Goal: Task Accomplishment & Management: Complete application form

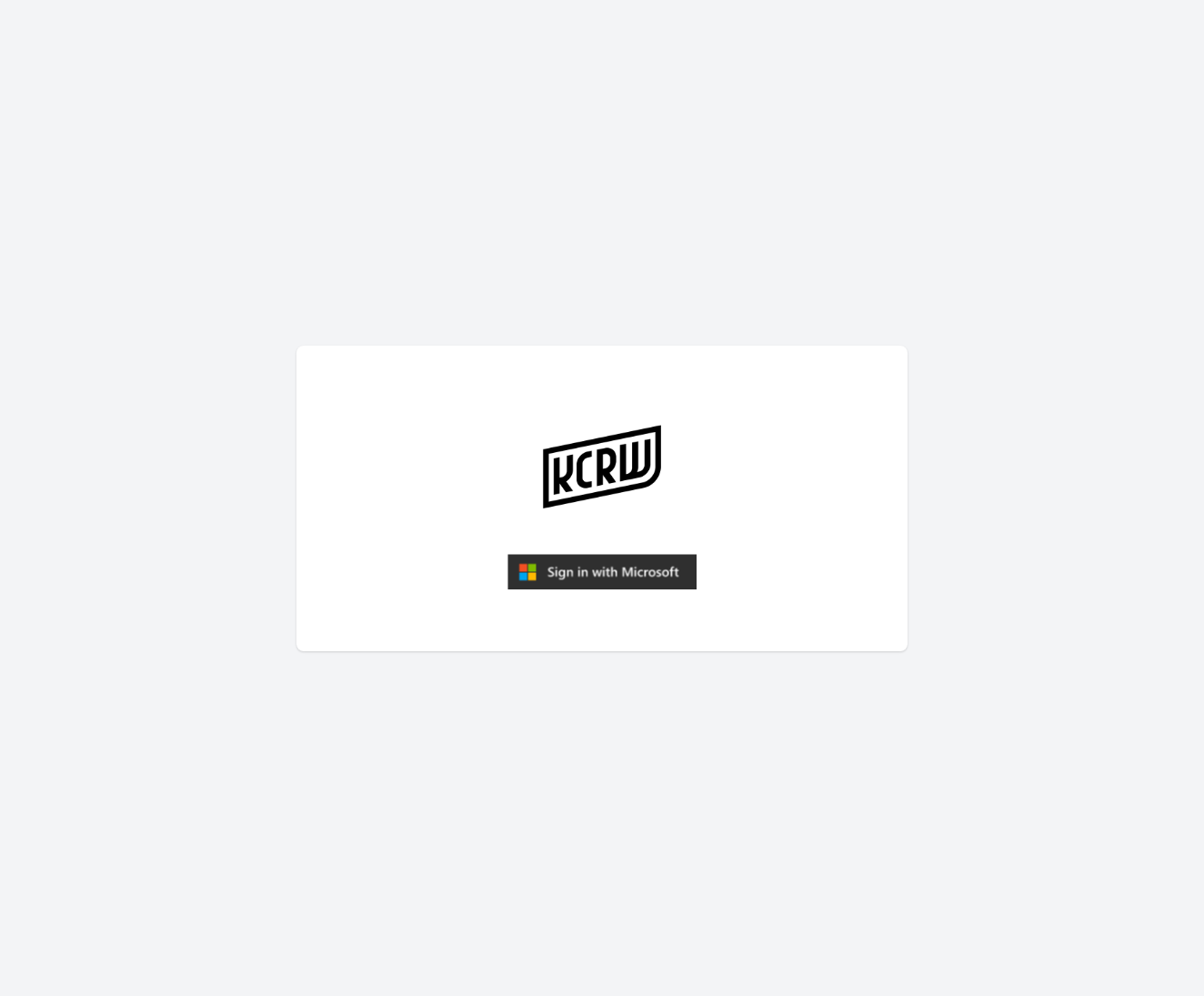
drag, startPoint x: 591, startPoint y: 582, endPoint x: 577, endPoint y: 582, distance: 14.0
click at [591, 582] on img "submit" at bounding box center [602, 572] width 190 height 36
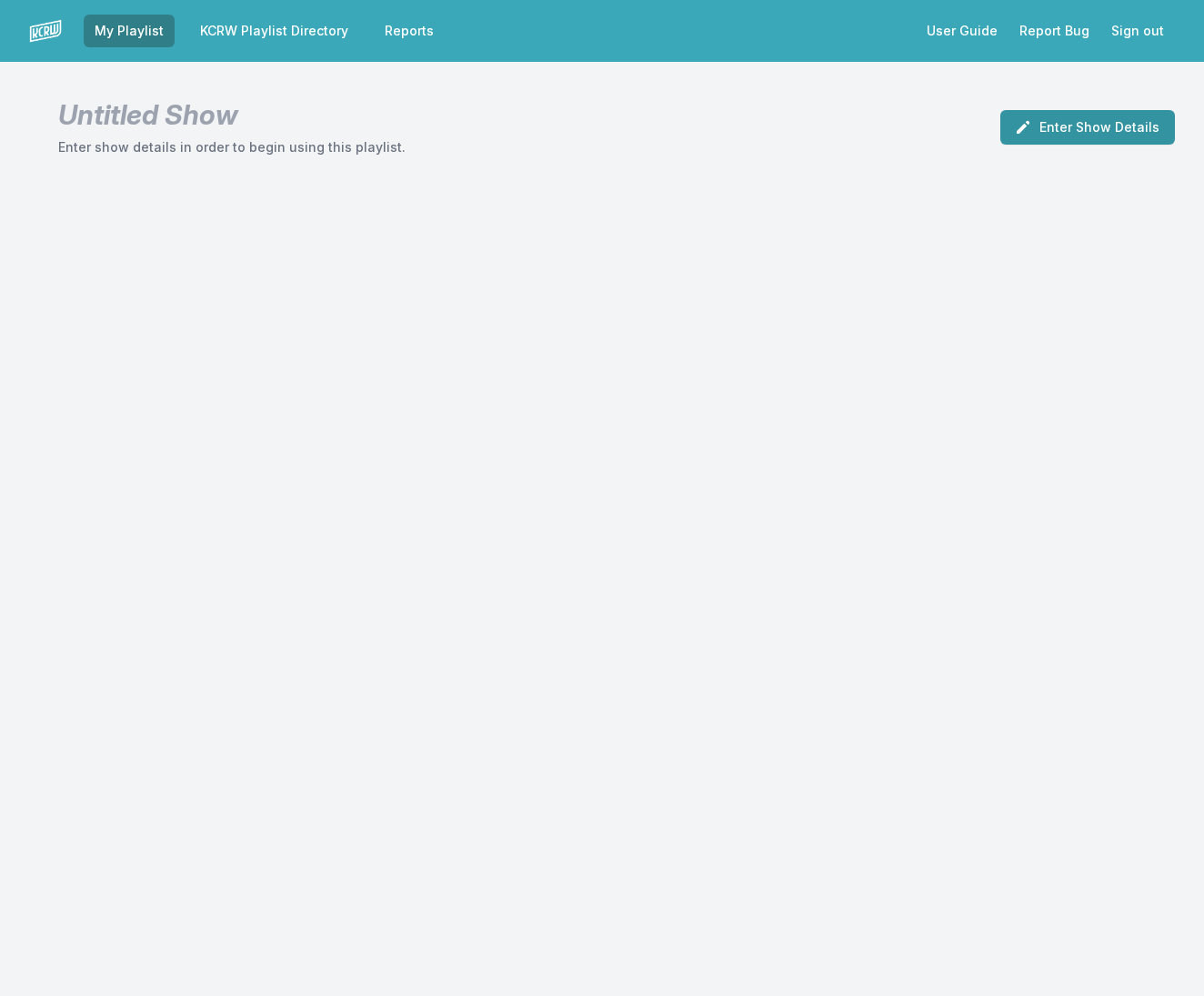
click at [1140, 121] on button "Enter Show Details" at bounding box center [1087, 127] width 175 height 34
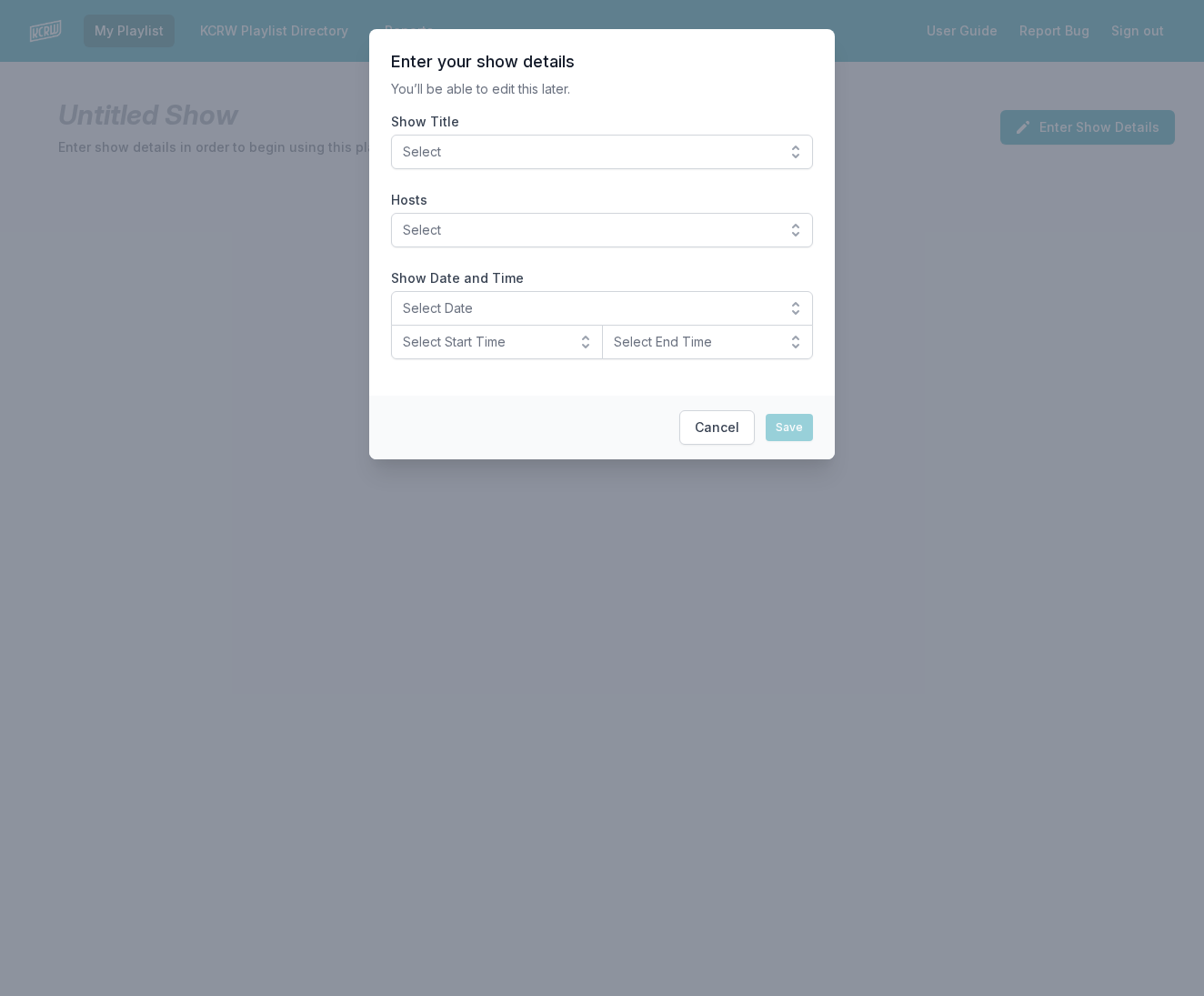
click at [460, 151] on span "Select" at bounding box center [589, 152] width 373 height 18
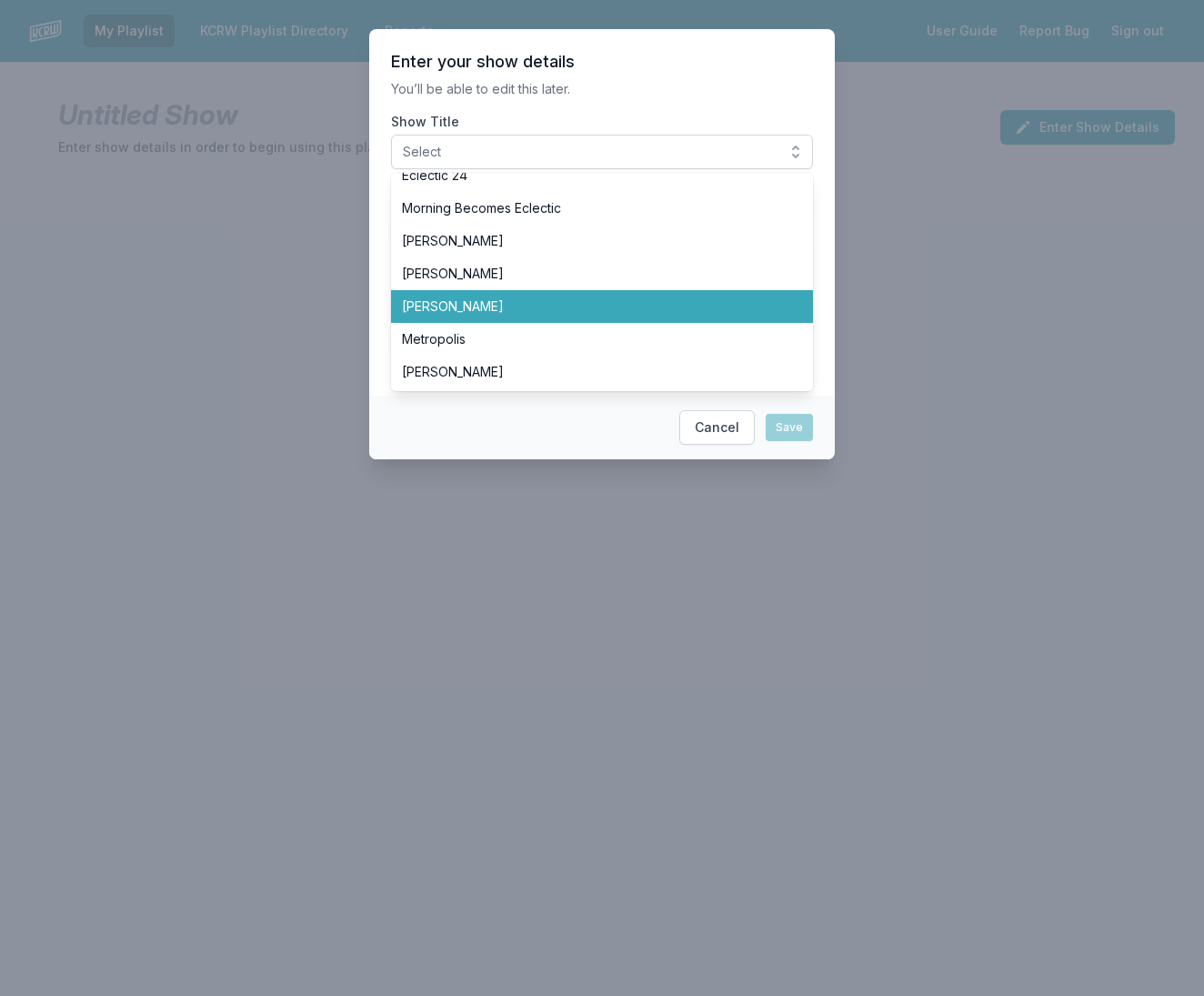
click at [451, 326] on ul "Eclectic 24 Morning Becomes Eclectic [PERSON_NAME] [PERSON_NAME] [PERSON_NAME] …" at bounding box center [602, 282] width 422 height 218
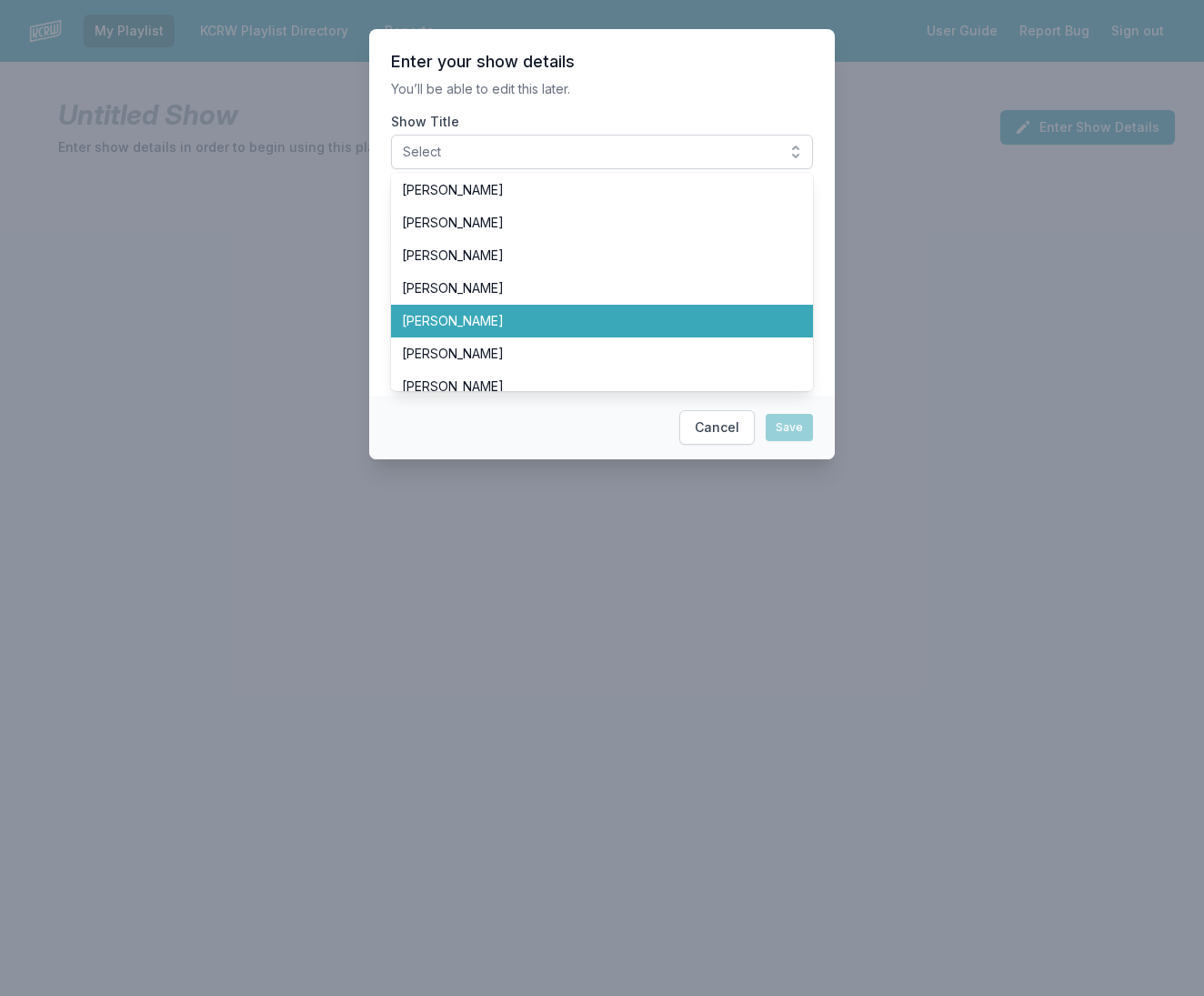
scroll to position [275, 0]
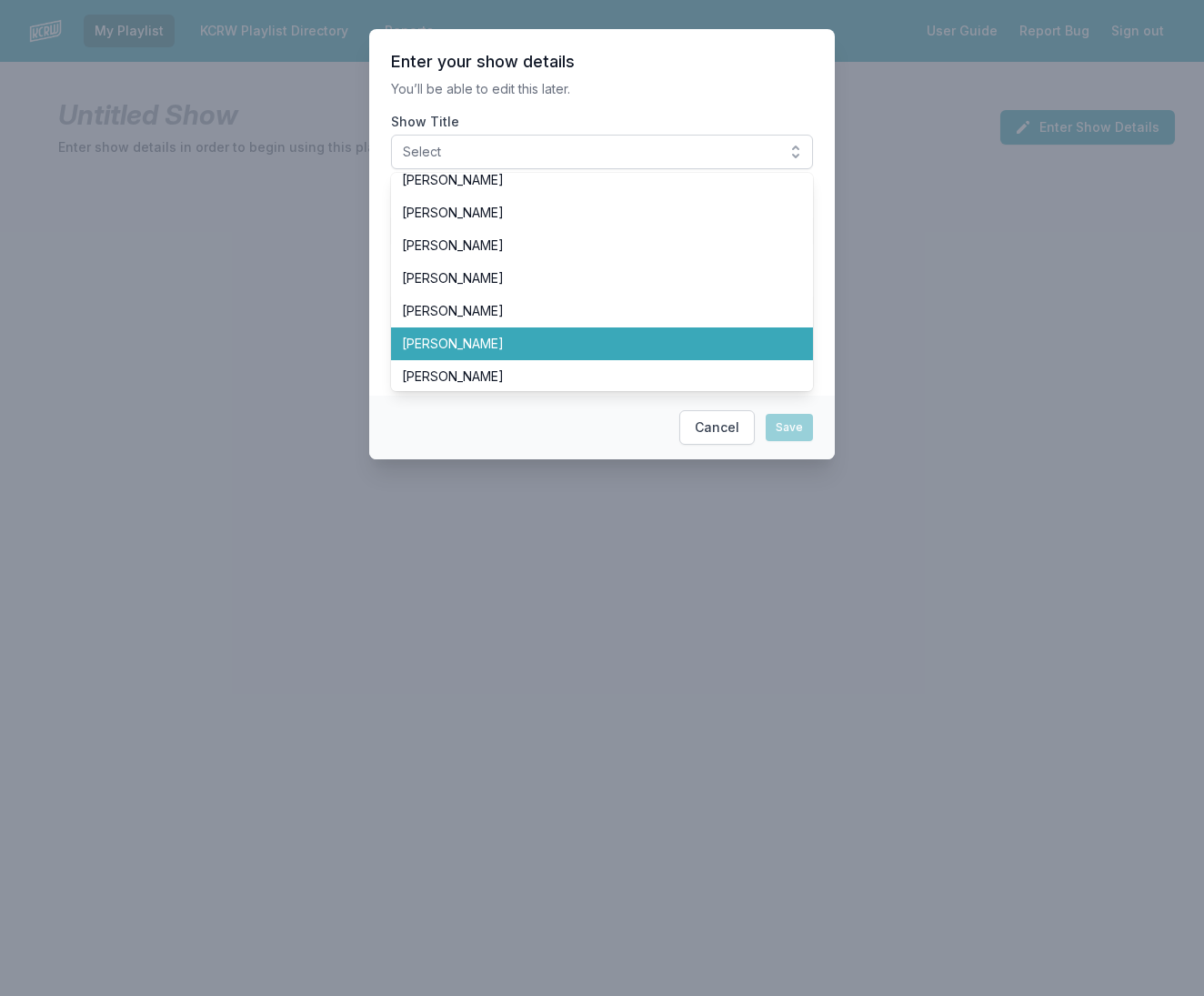
click at [450, 333] on li "[PERSON_NAME]" at bounding box center [602, 343] width 422 height 32
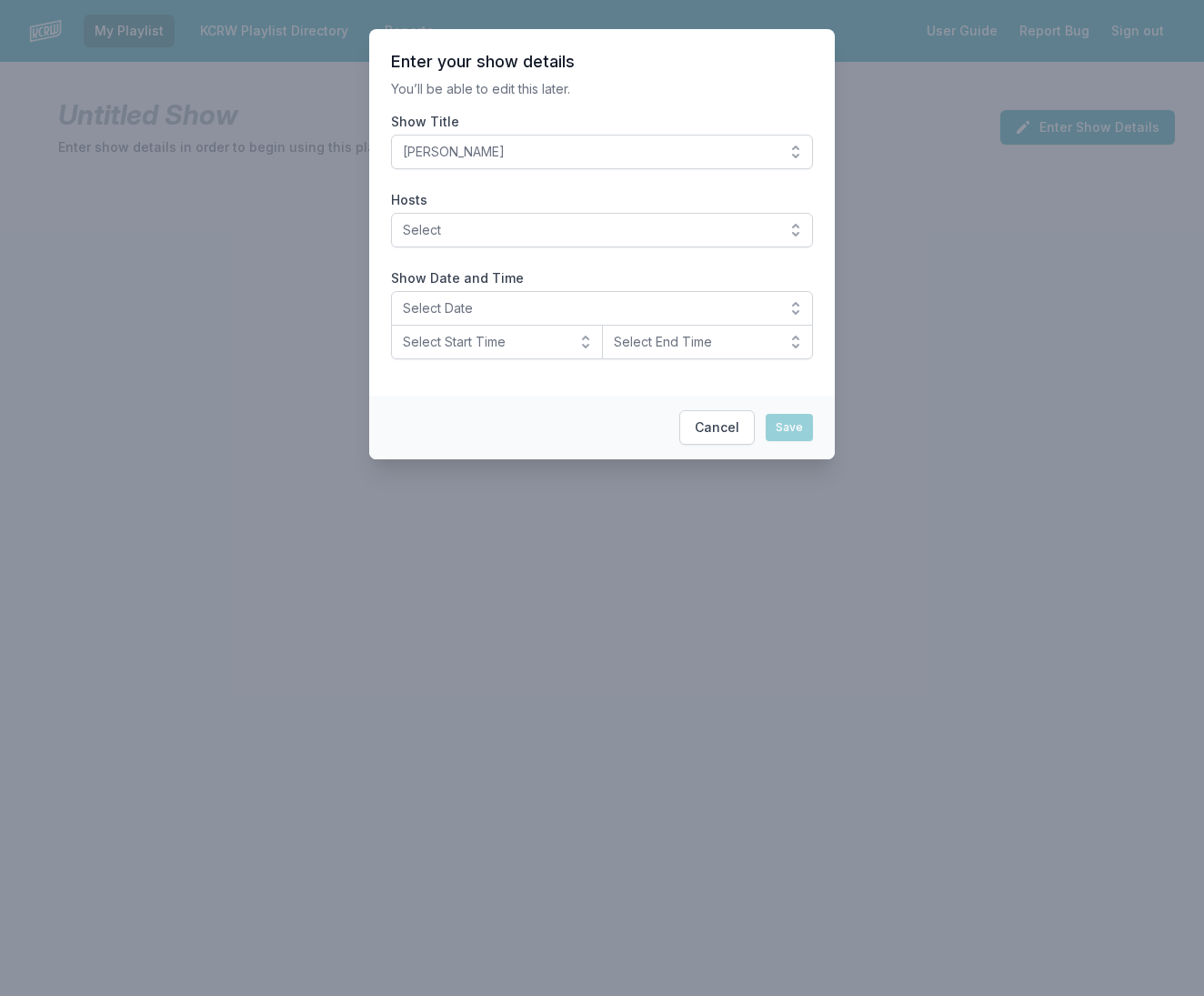
click at [446, 235] on span "Select" at bounding box center [589, 230] width 373 height 18
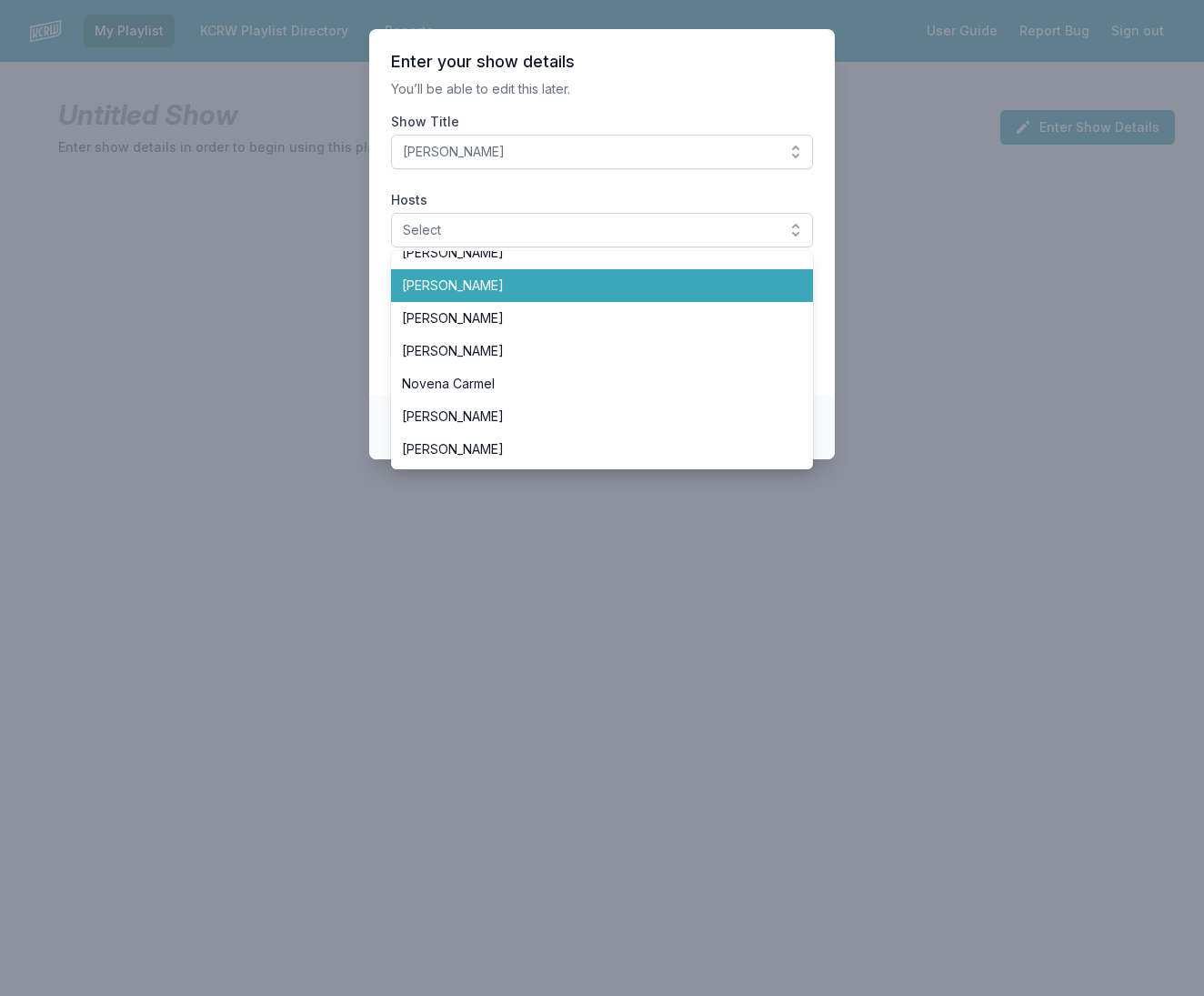
scroll to position [348, 0]
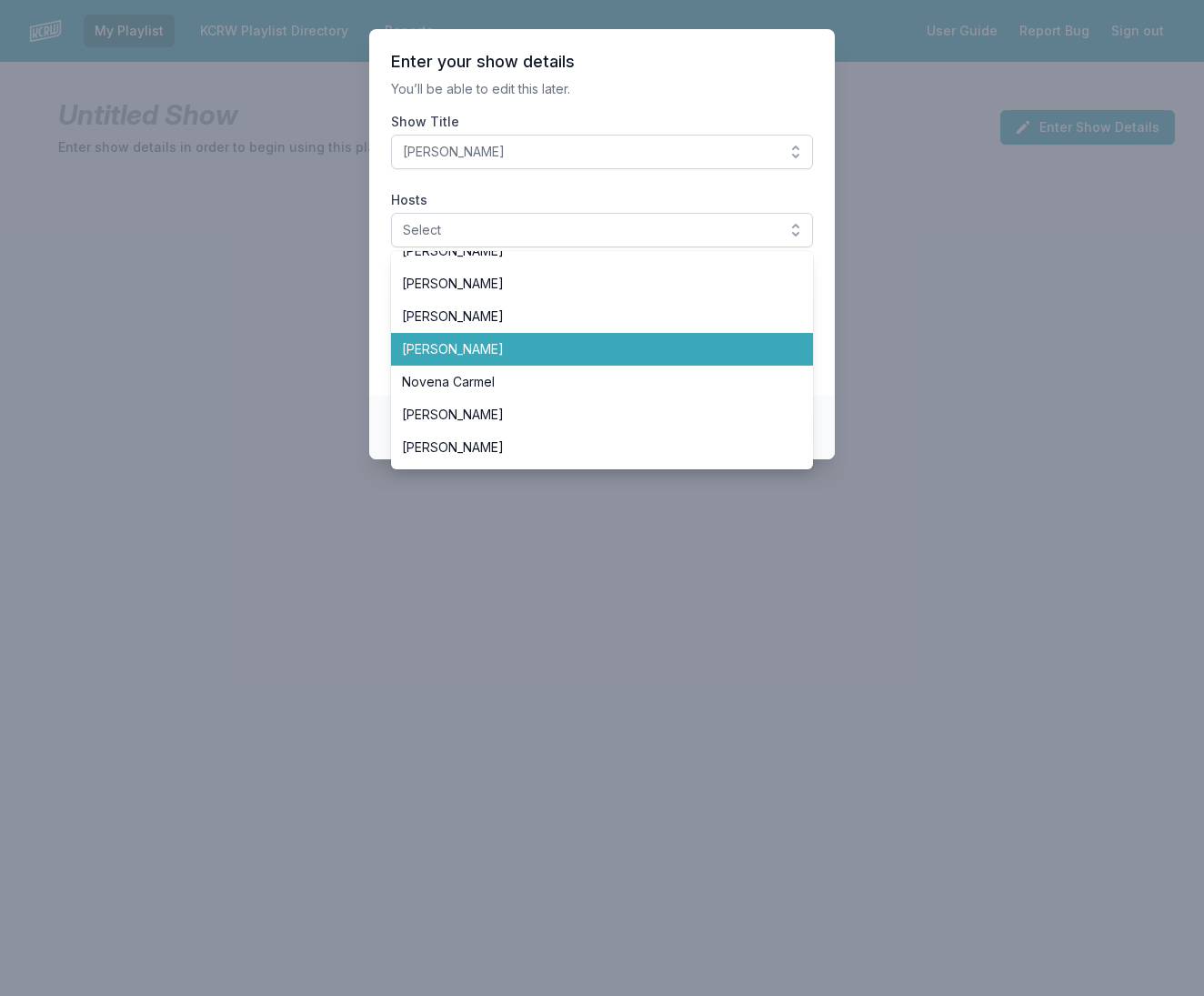
click at [467, 356] on span "[PERSON_NAME]" at bounding box center [591, 350] width 378 height 18
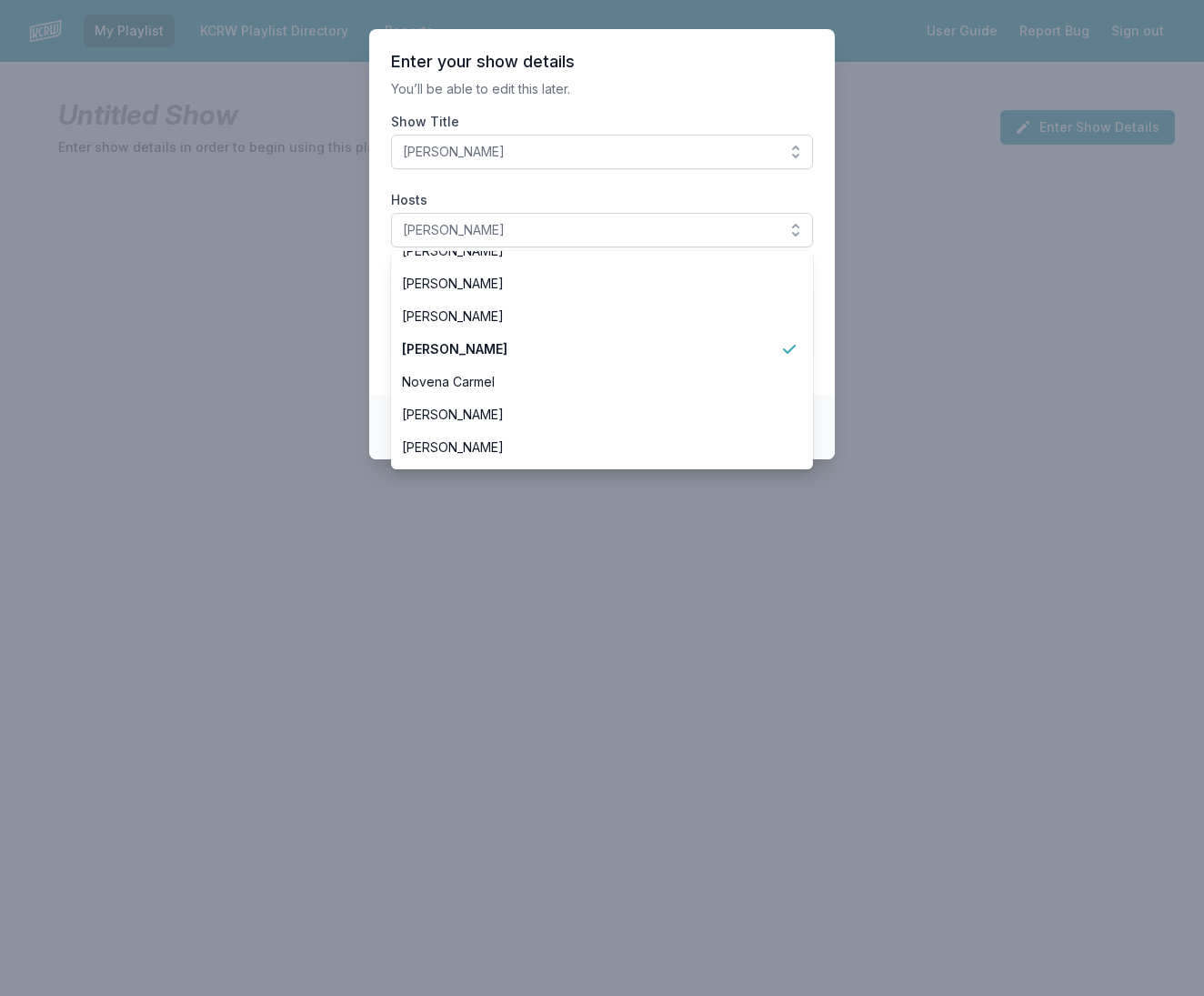
click at [830, 385] on section "Enter your show details You’ll be able to edit this later. Show Title [PERSON_N…" at bounding box center [602, 212] width 466 height 366
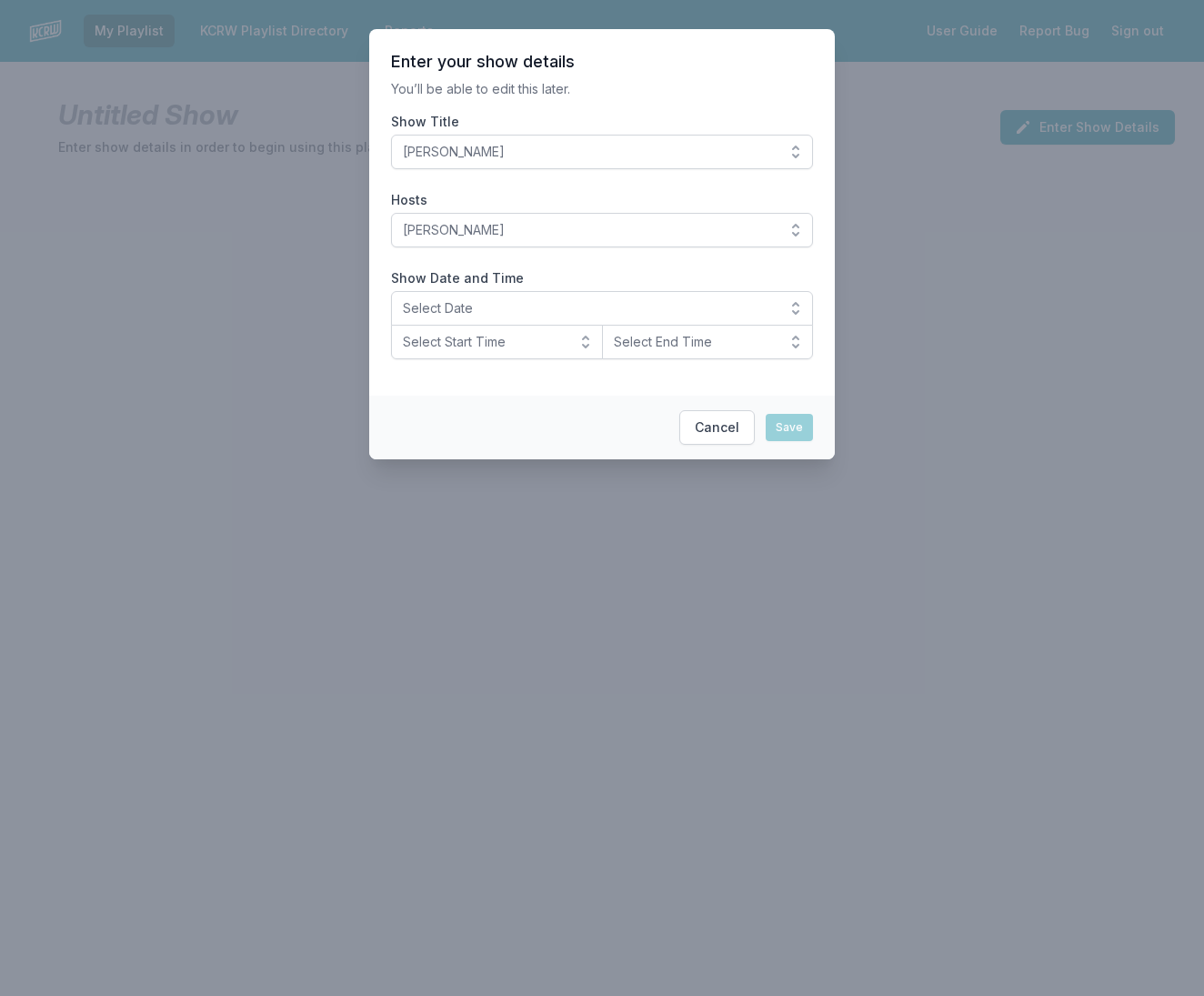
click at [491, 314] on span "Select Date" at bounding box center [589, 309] width 373 height 18
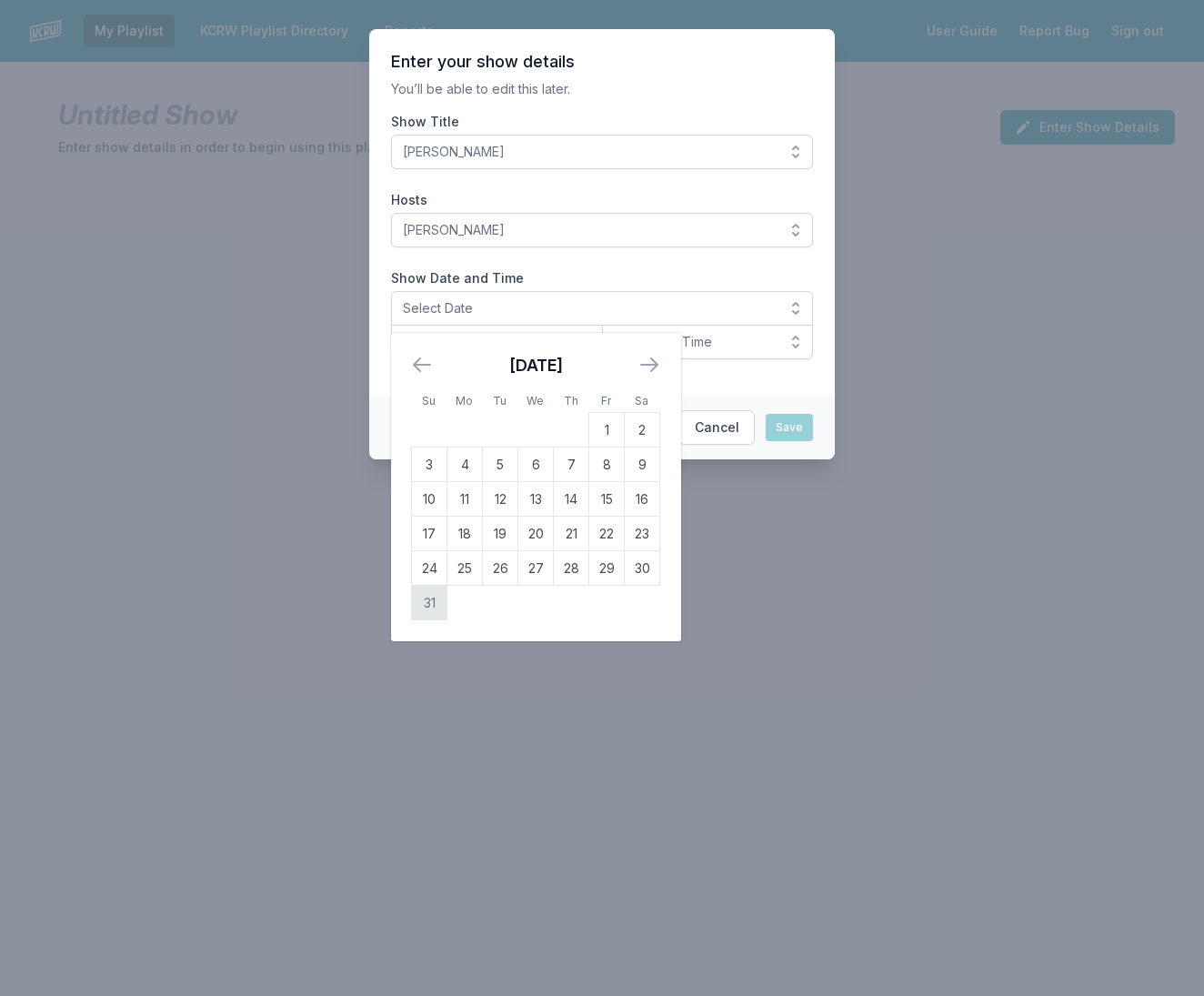
click at [435, 597] on td "31" at bounding box center [430, 602] width 35 height 34
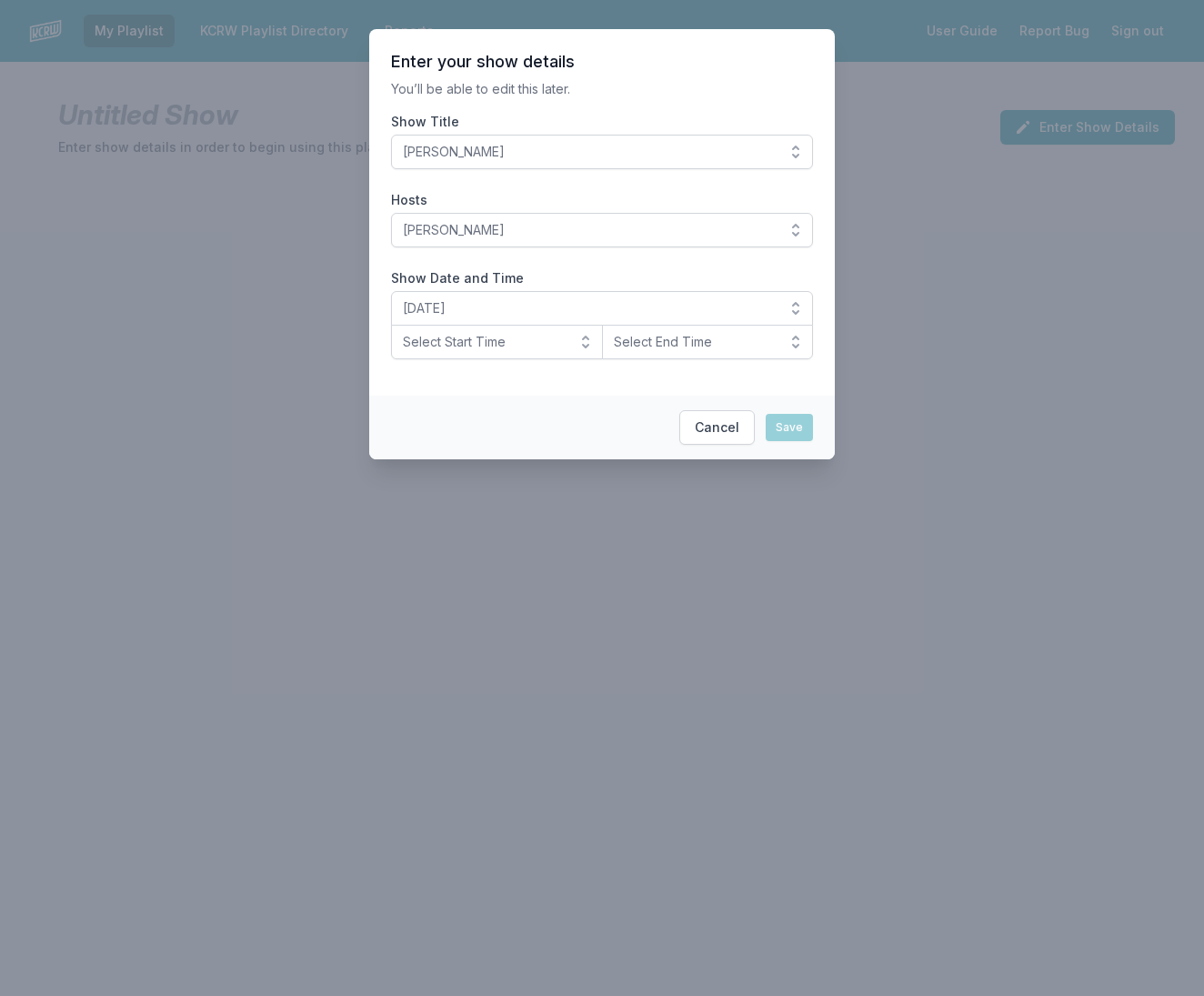
click at [501, 335] on button "Select Start Time" at bounding box center [497, 341] width 212 height 34
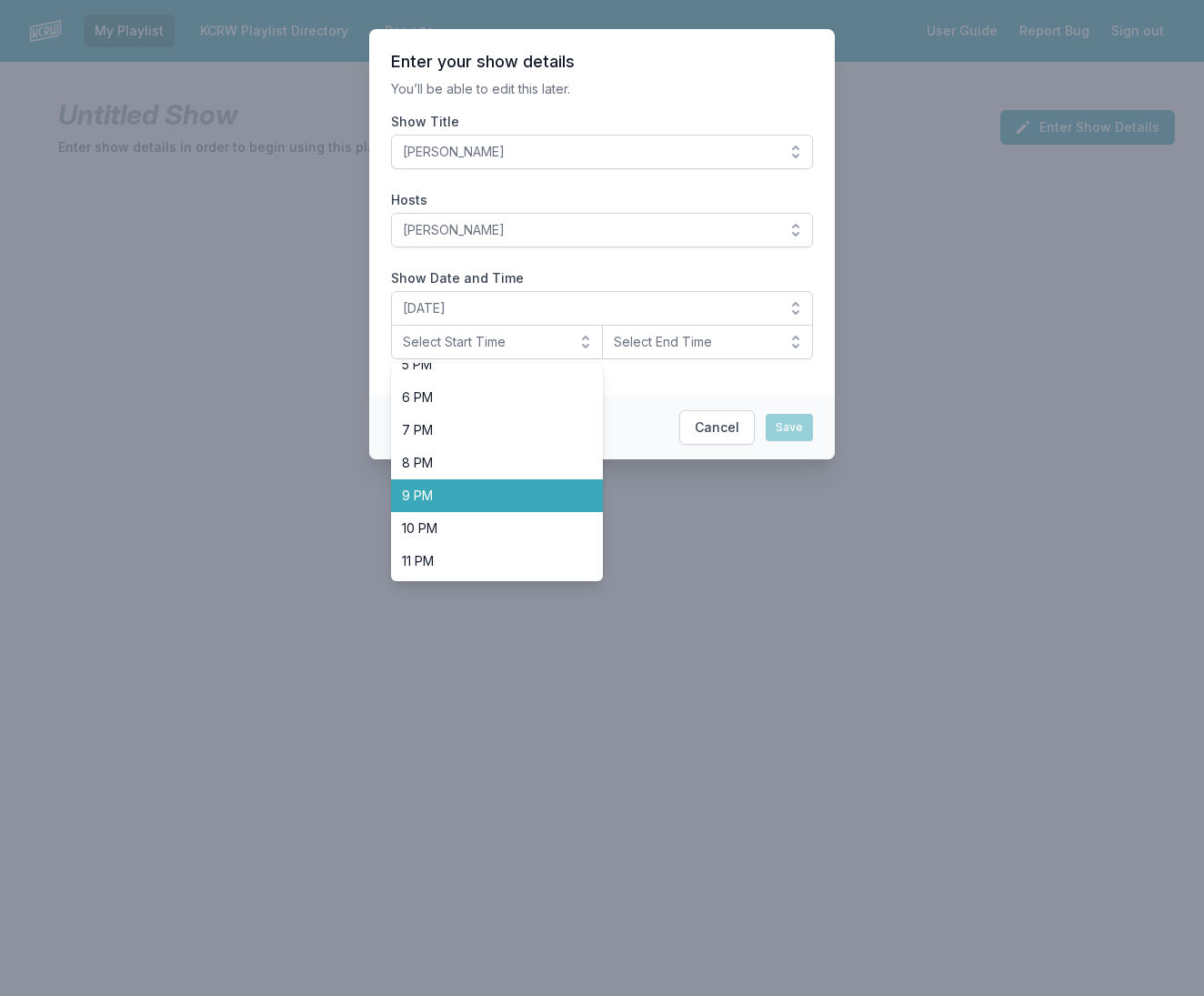
scroll to position [575, 0]
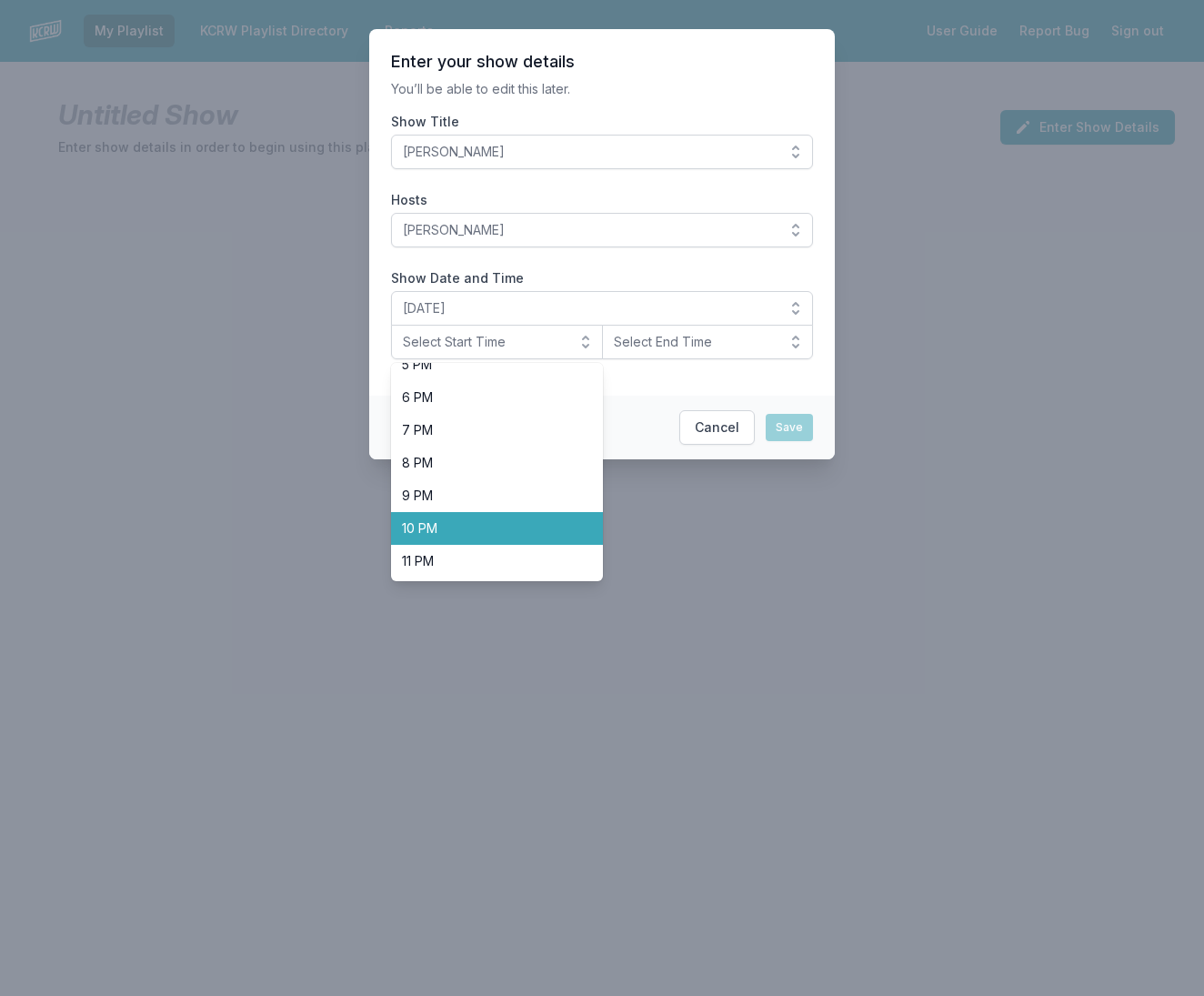
click at [481, 523] on span "10 PM" at bounding box center [486, 529] width 168 height 18
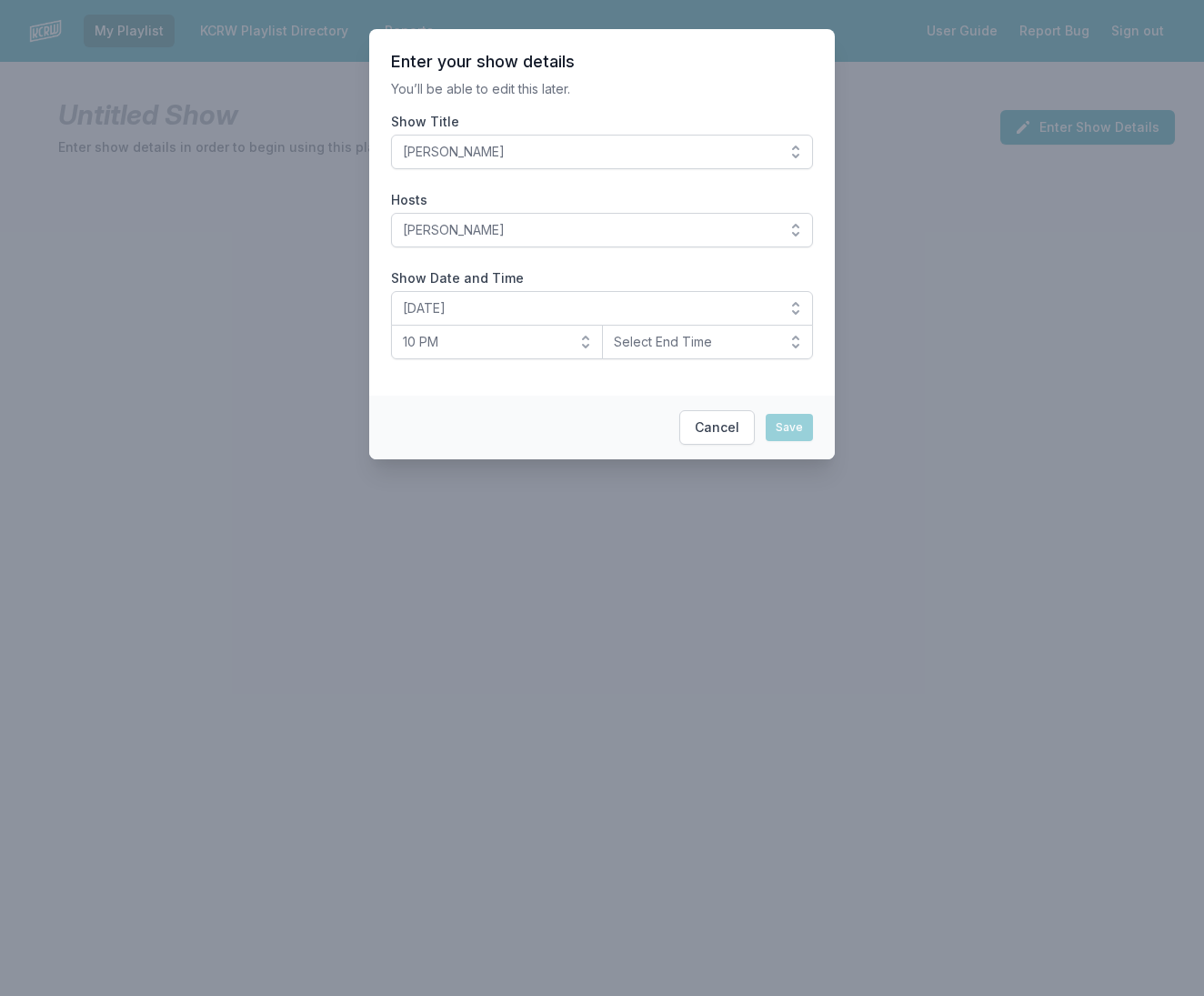
click at [659, 355] on button "Select End Time" at bounding box center [707, 341] width 212 height 34
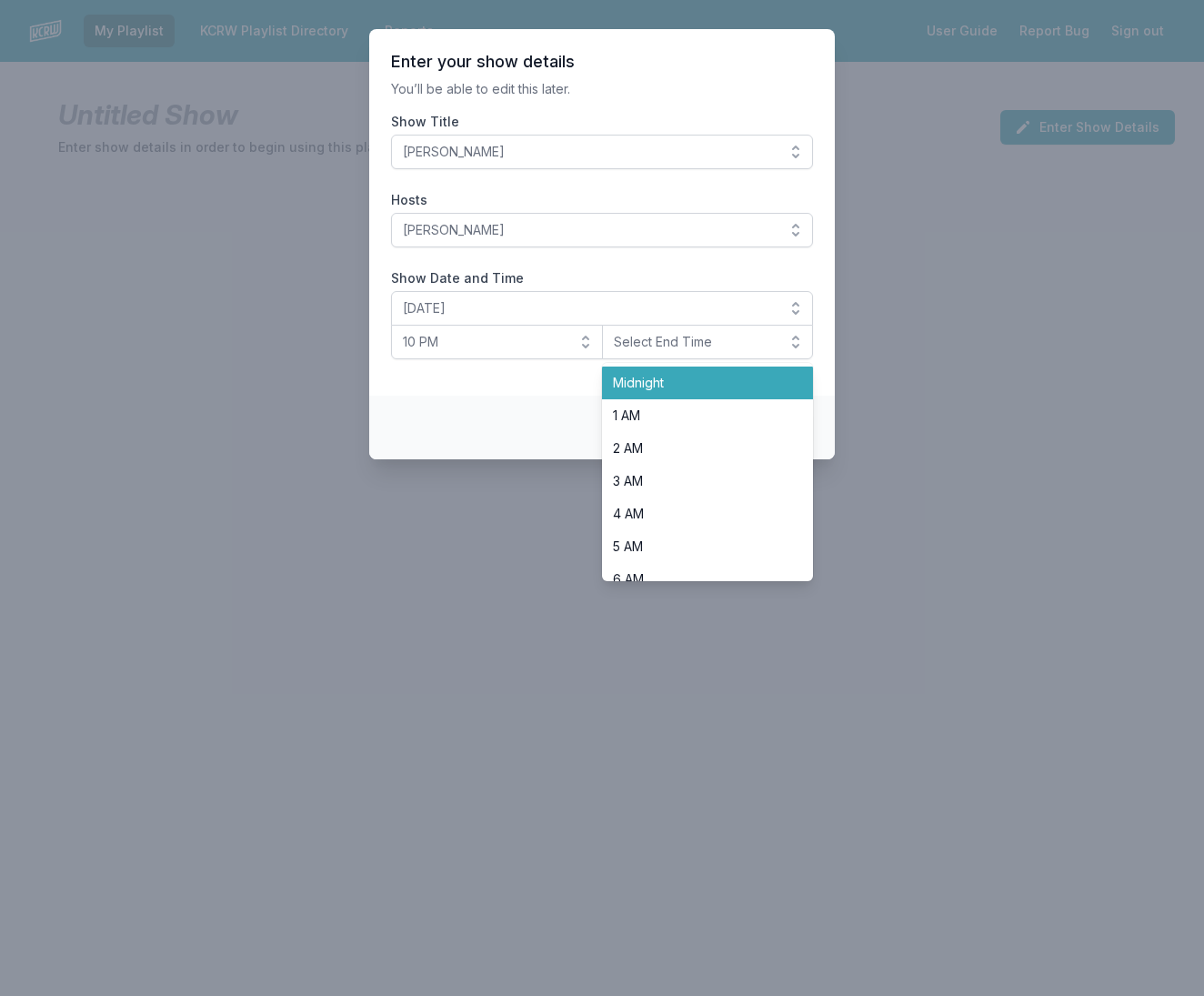
click at [657, 378] on span "Midnight" at bounding box center [697, 383] width 168 height 18
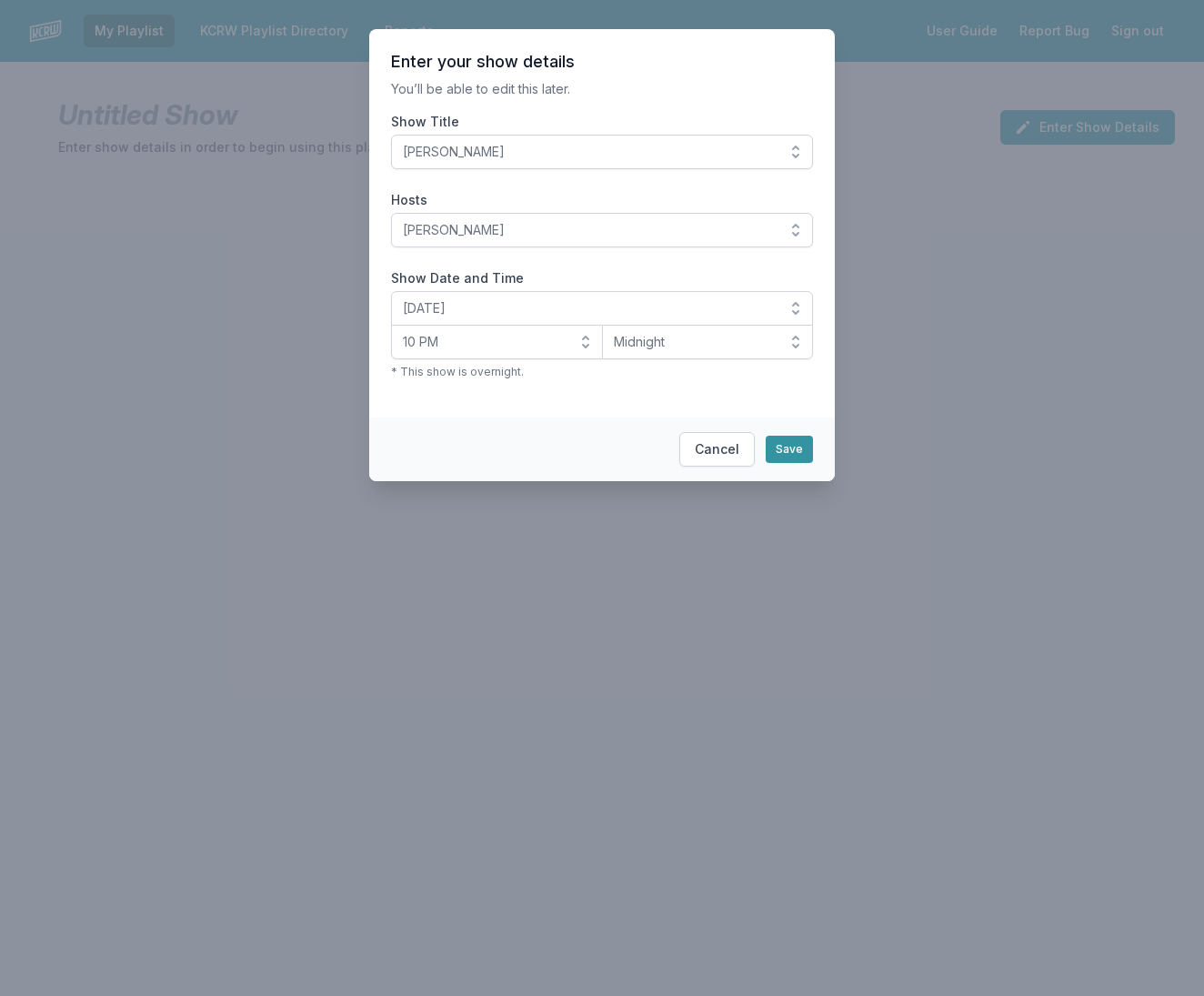
click at [800, 445] on button "Save" at bounding box center [789, 449] width 47 height 28
